Goal: Find specific page/section: Find specific page/section

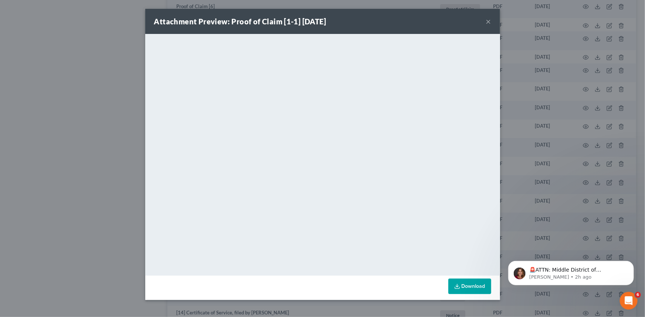
click at [489, 25] on button "×" at bounding box center [488, 21] width 5 height 9
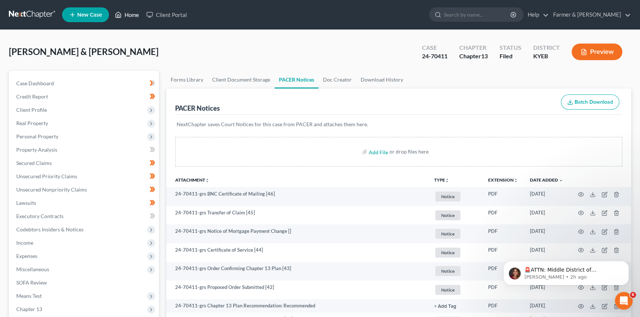
click at [126, 16] on link "Home" at bounding box center [126, 14] width 31 height 13
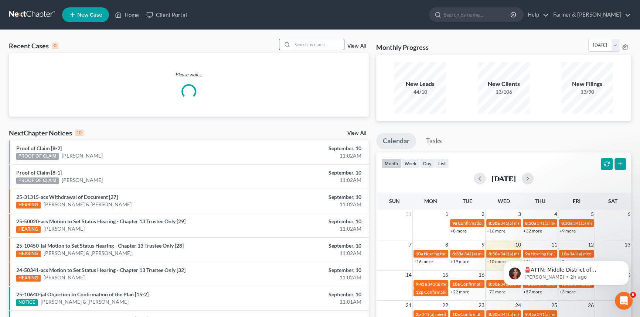
click at [304, 46] on input "search" at bounding box center [318, 44] width 52 height 11
type input "[PERSON_NAME]"
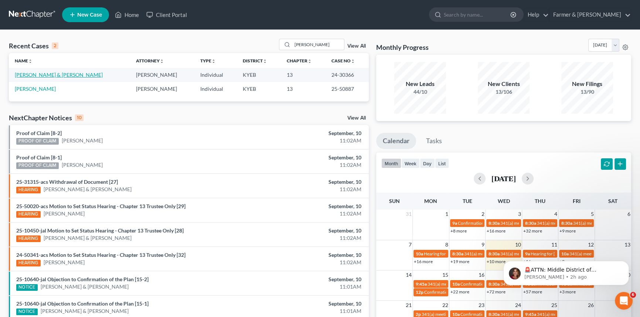
click at [45, 74] on link "[PERSON_NAME] & [PERSON_NAME]" at bounding box center [59, 75] width 88 height 6
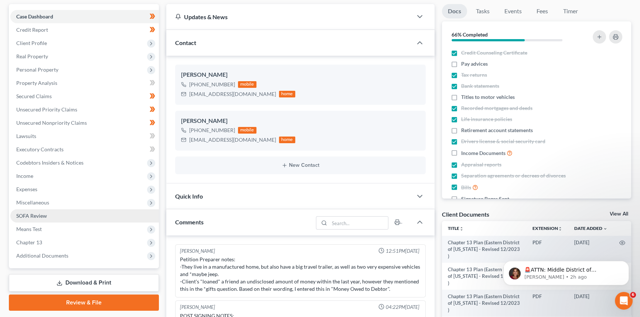
scroll to position [28, 0]
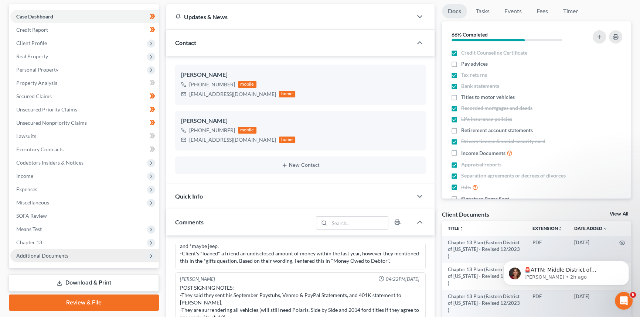
click at [40, 254] on span "Additional Documents" at bounding box center [42, 256] width 52 height 6
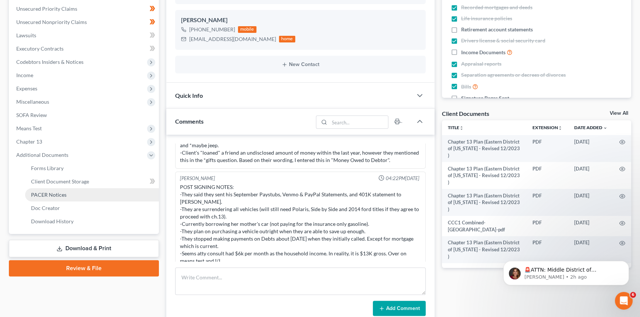
click at [45, 196] on span "PACER Notices" at bounding box center [48, 195] width 35 height 6
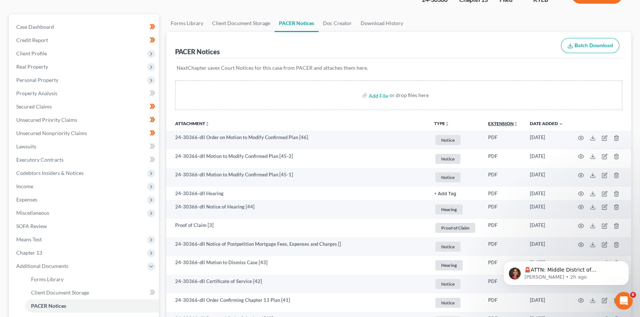
scroll to position [67, 0]
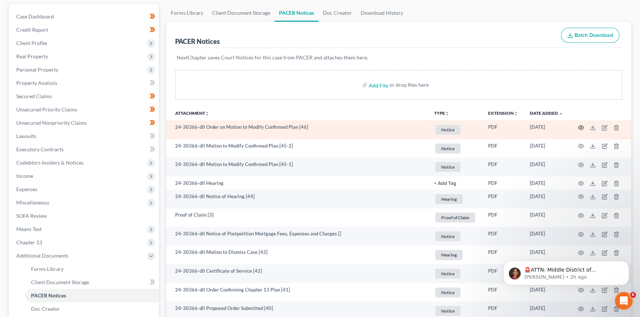
click at [581, 127] on icon "button" at bounding box center [581, 128] width 6 height 6
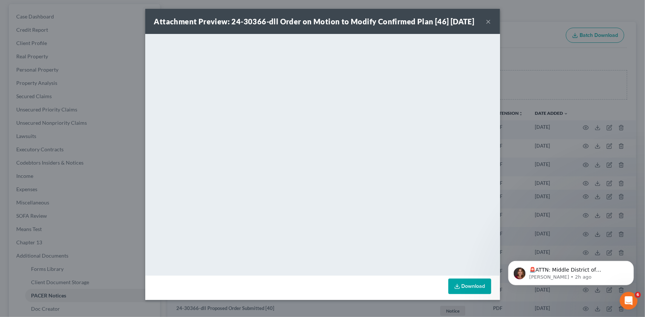
click at [486, 26] on button "×" at bounding box center [488, 21] width 5 height 9
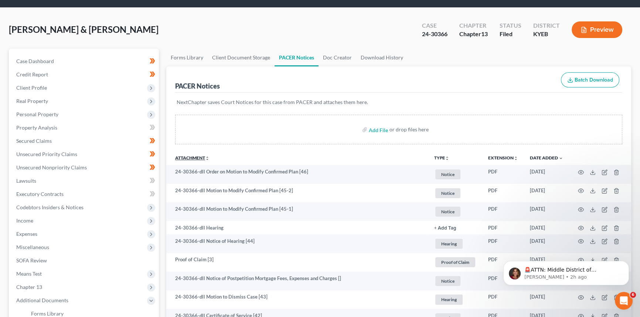
scroll to position [0, 0]
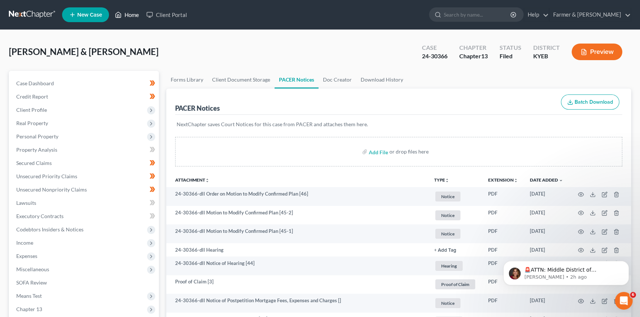
click at [129, 13] on link "Home" at bounding box center [126, 14] width 31 height 13
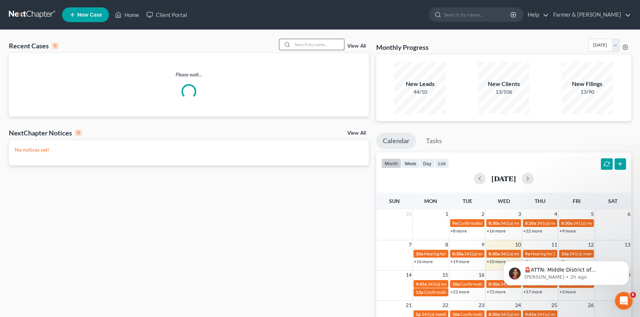
click at [304, 45] on input "search" at bounding box center [318, 44] width 52 height 11
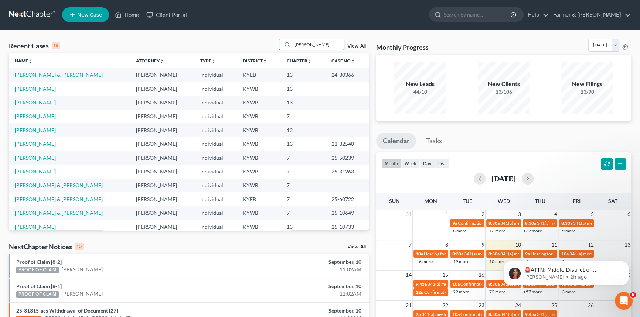
drag, startPoint x: 309, startPoint y: 48, endPoint x: 268, endPoint y: 46, distance: 41.0
click at [268, 46] on div "Recent Cases 15 [PERSON_NAME] View All" at bounding box center [189, 46] width 360 height 14
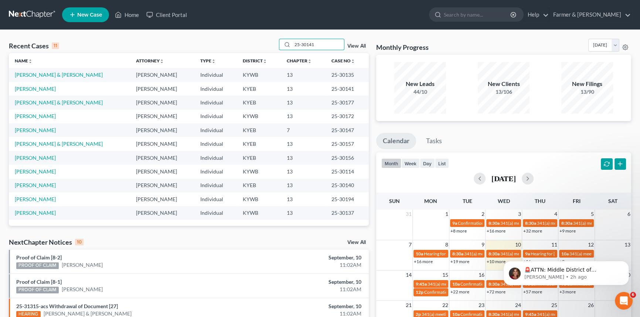
type input "25-30141"
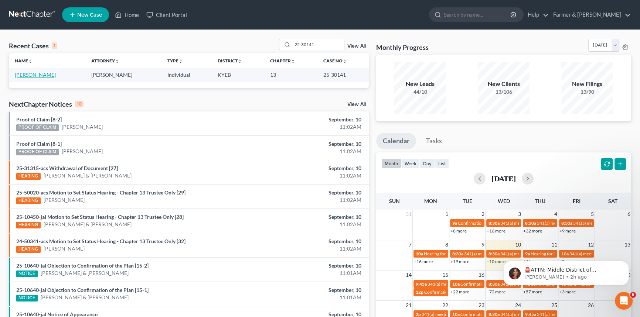
click at [36, 75] on link "[PERSON_NAME]" at bounding box center [35, 75] width 41 height 6
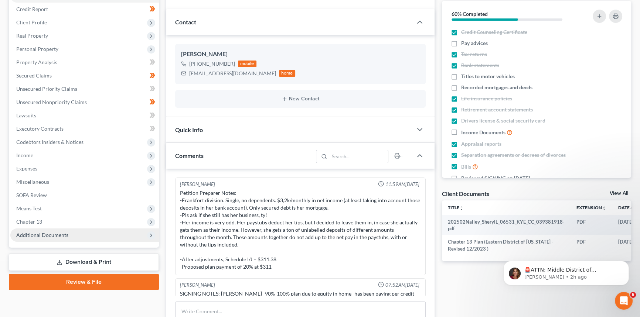
scroll to position [43, 0]
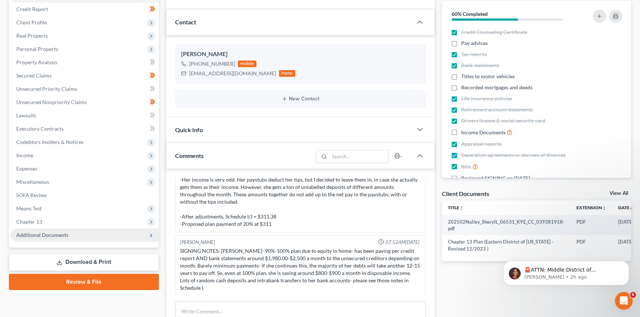
click at [53, 231] on span "Additional Documents" at bounding box center [84, 235] width 148 height 13
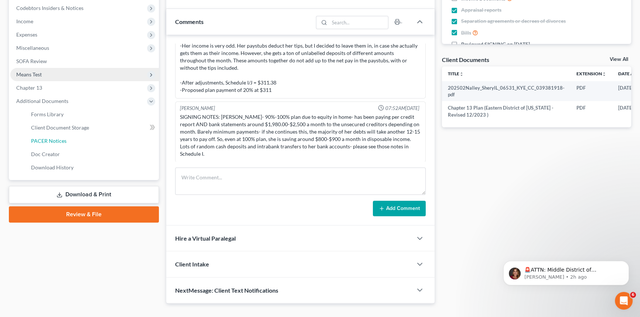
click at [66, 139] on link "PACER Notices" at bounding box center [92, 140] width 134 height 13
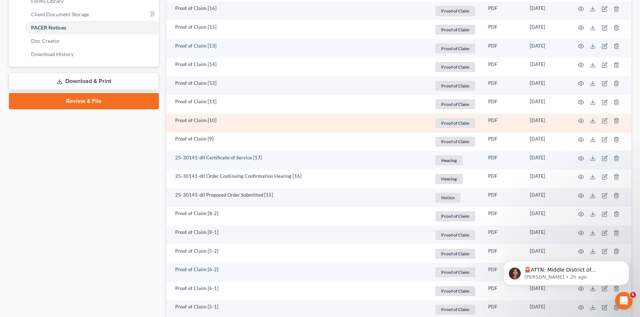
scroll to position [336, 0]
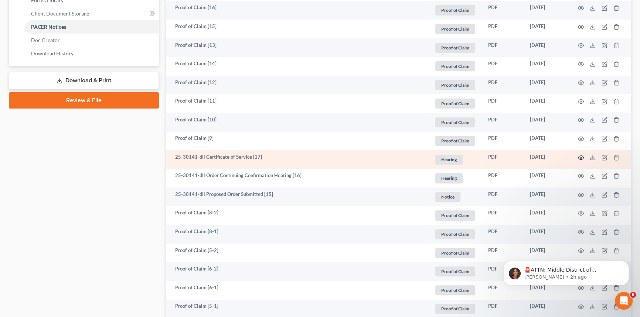
click at [582, 156] on icon "button" at bounding box center [581, 158] width 6 height 4
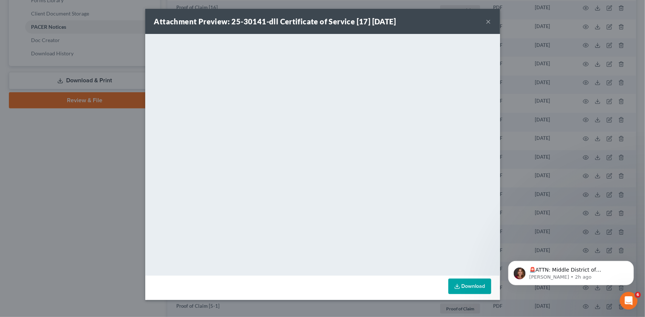
drag, startPoint x: 491, startPoint y: 20, endPoint x: 488, endPoint y: 23, distance: 4.2
click at [490, 21] on div "Attachment Preview: 25-30141-dll Certificate of Service [17] [DATE] ×" at bounding box center [322, 21] width 355 height 25
click at [488, 23] on button "×" at bounding box center [488, 21] width 5 height 9
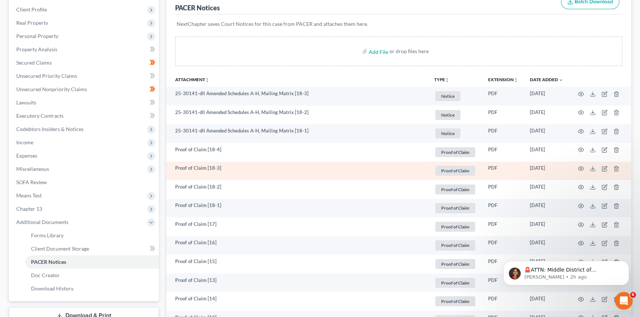
scroll to position [0, 0]
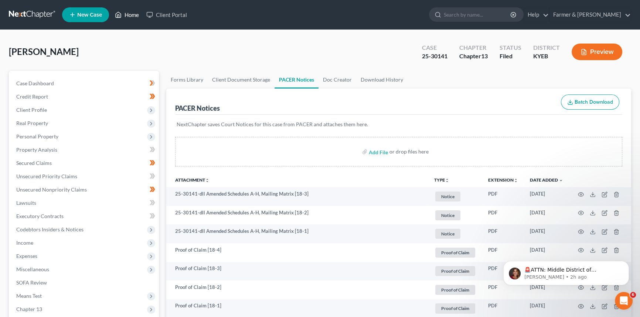
click at [134, 15] on link "Home" at bounding box center [126, 14] width 31 height 13
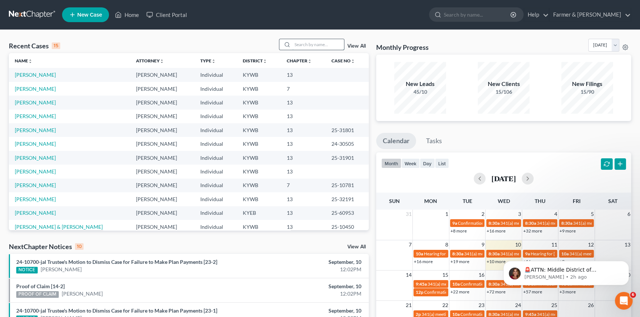
click at [303, 44] on input "search" at bounding box center [318, 44] width 52 height 11
type input "Cook"
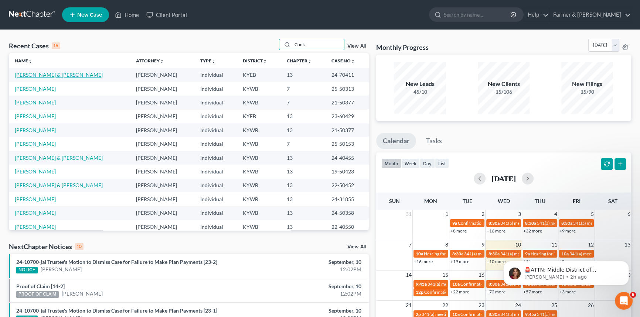
click at [52, 72] on link "[PERSON_NAME] & [PERSON_NAME]" at bounding box center [59, 75] width 88 height 6
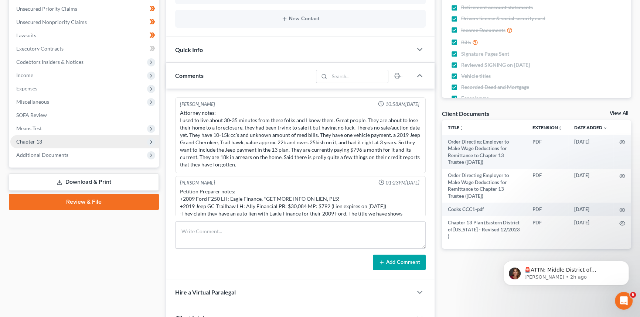
scroll to position [151, 0]
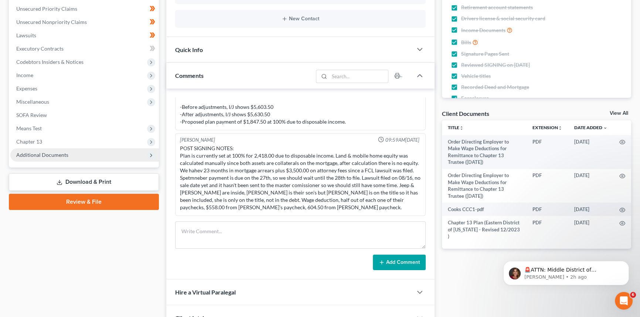
click at [37, 155] on span "Additional Documents" at bounding box center [42, 155] width 52 height 6
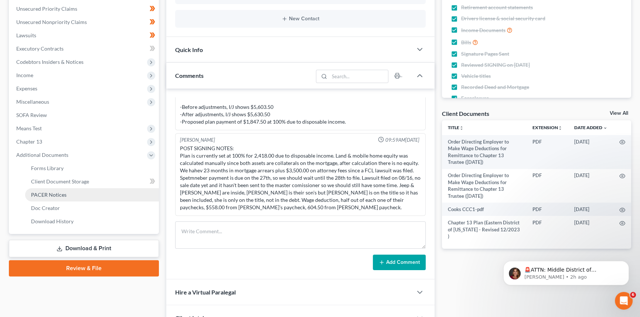
click at [54, 198] on link "PACER Notices" at bounding box center [92, 194] width 134 height 13
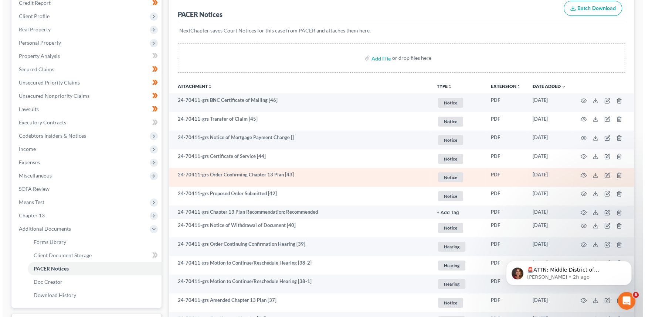
scroll to position [134, 0]
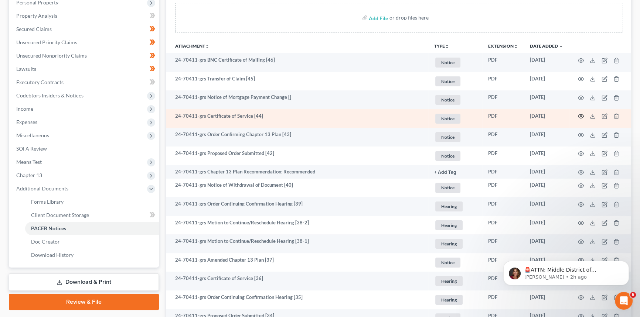
click at [580, 114] on icon "button" at bounding box center [581, 116] width 6 height 6
